Goal: Check status: Check status

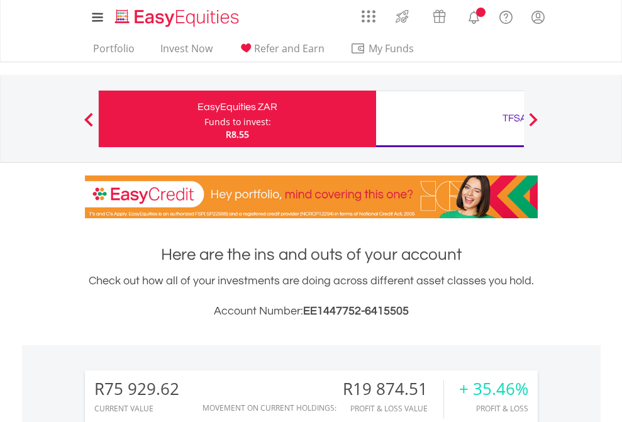
scroll to position [121, 197]
click at [204, 119] on div "Funds to invest:" at bounding box center [237, 122] width 67 height 13
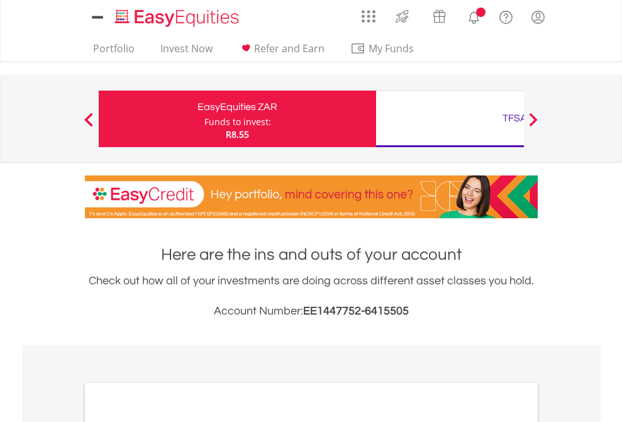
scroll to position [756, 0]
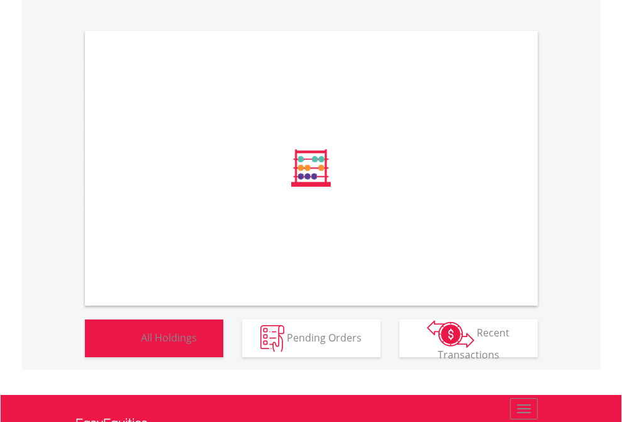
click at [141, 344] on span "All Holdings" at bounding box center [169, 337] width 56 height 14
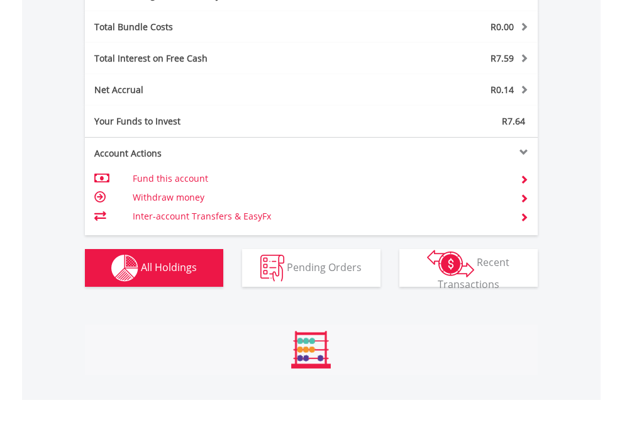
scroll to position [1499, 0]
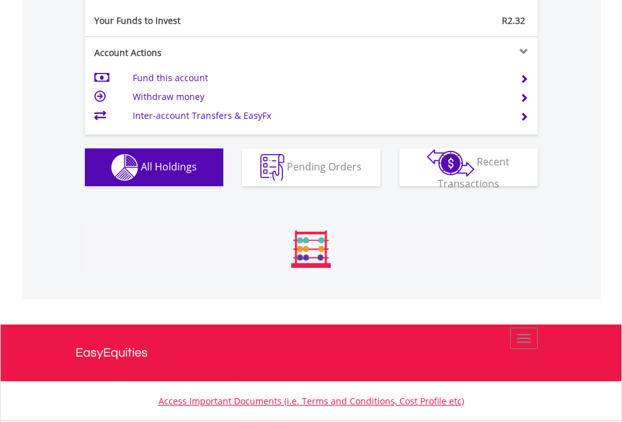
scroll to position [121, 197]
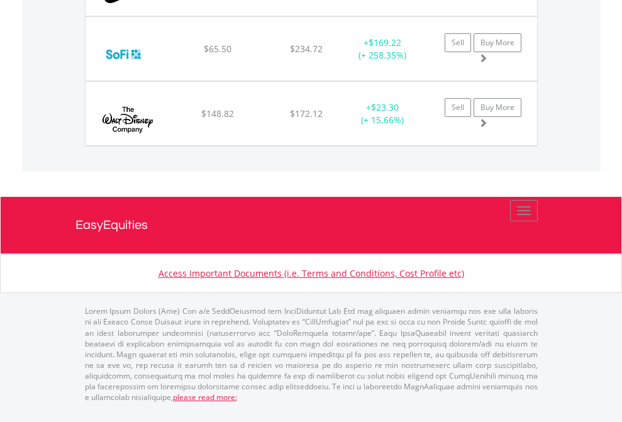
scroll to position [121, 197]
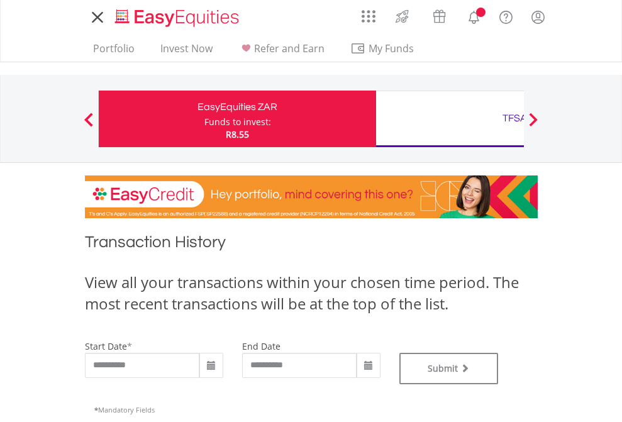
type input "**********"
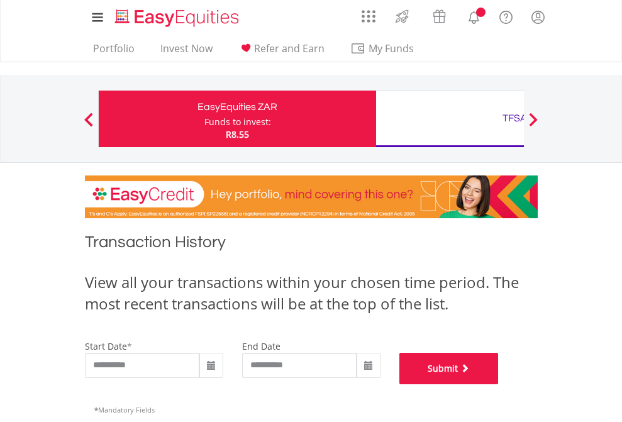
click at [499, 384] on button "Submit" at bounding box center [448, 368] width 99 height 31
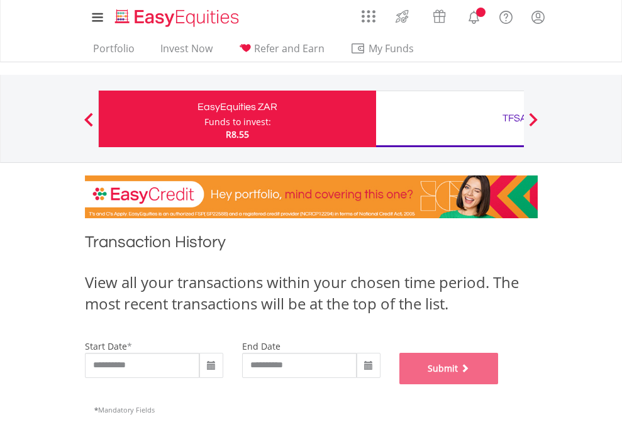
scroll to position [510, 0]
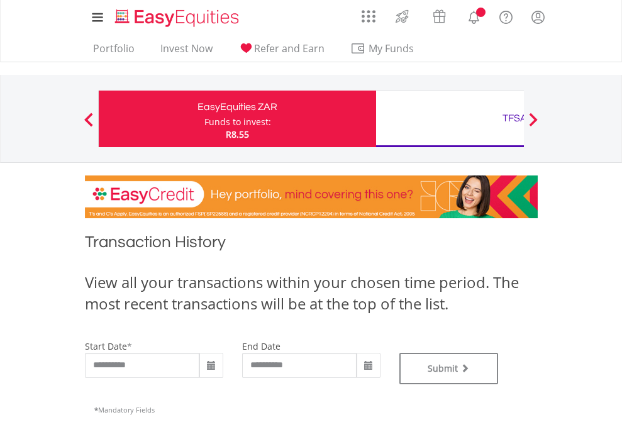
click at [450, 119] on div "TFSA" at bounding box center [515, 118] width 262 height 18
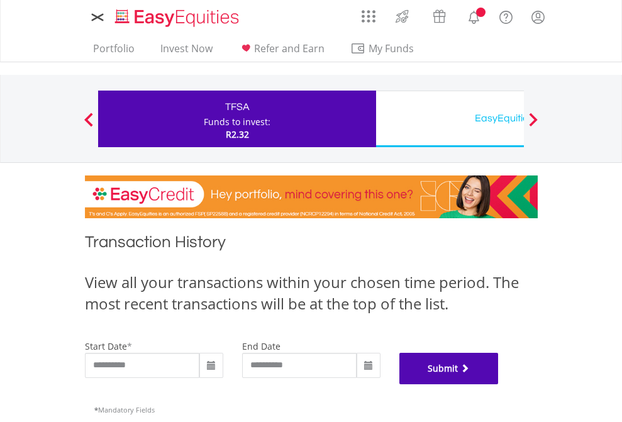
click at [499, 384] on button "Submit" at bounding box center [448, 368] width 99 height 31
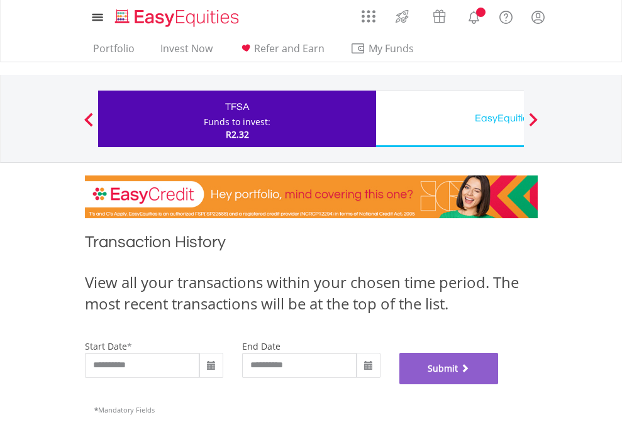
scroll to position [510, 0]
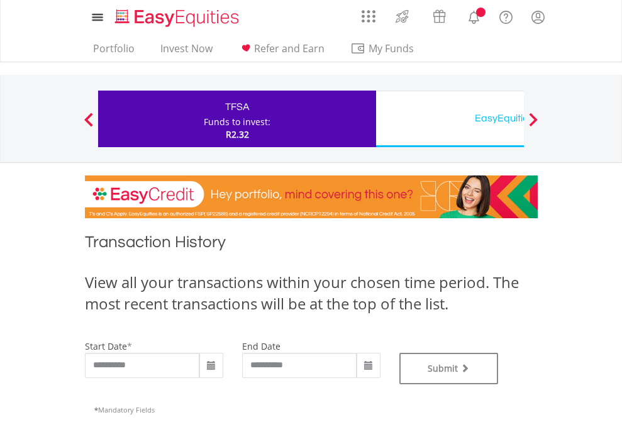
click at [450, 119] on div "EasyEquities USD" at bounding box center [515, 118] width 262 height 18
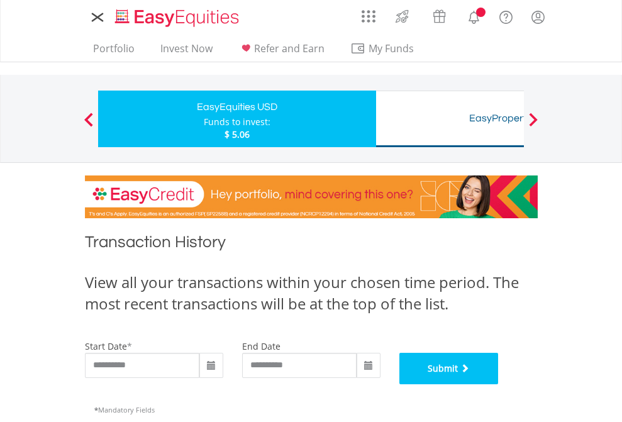
click at [499, 384] on button "Submit" at bounding box center [448, 368] width 99 height 31
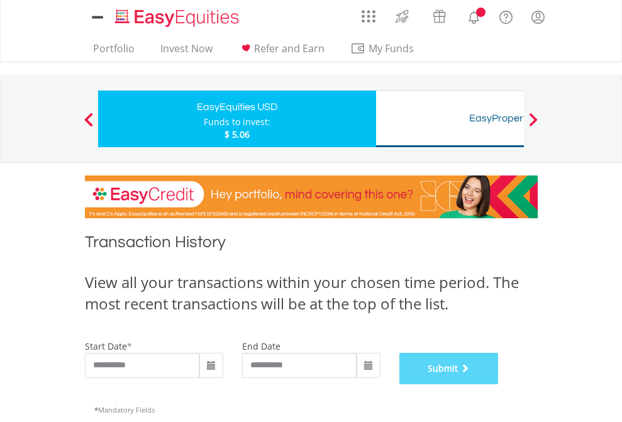
scroll to position [510, 0]
